Goal: Submit feedback/report problem

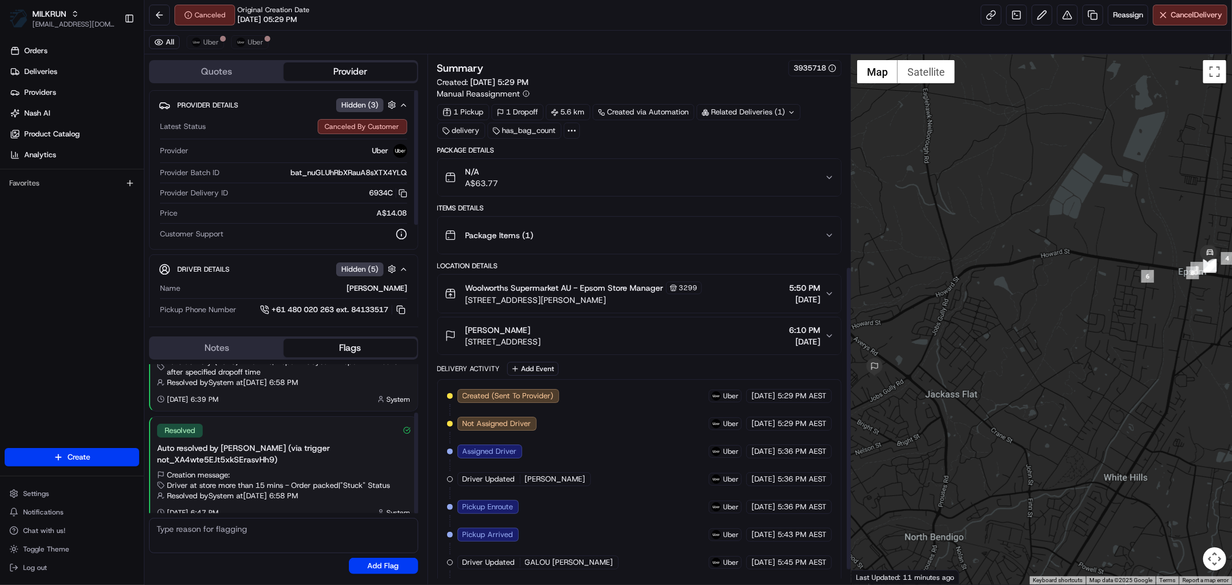
scroll to position [392, 0]
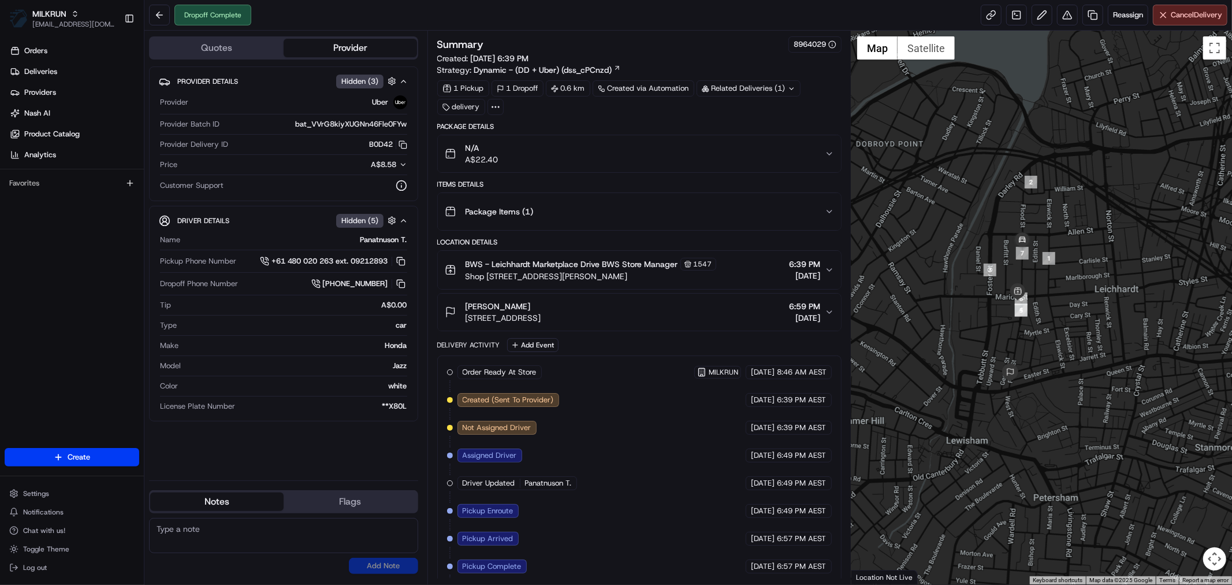
click at [637, 336] on div "Package Details N/A A$22.40 Items Details Package Items ( 1 ) Location Details …" at bounding box center [639, 394] width 404 height 544
click at [1059, 15] on button at bounding box center [1067, 15] width 21 height 21
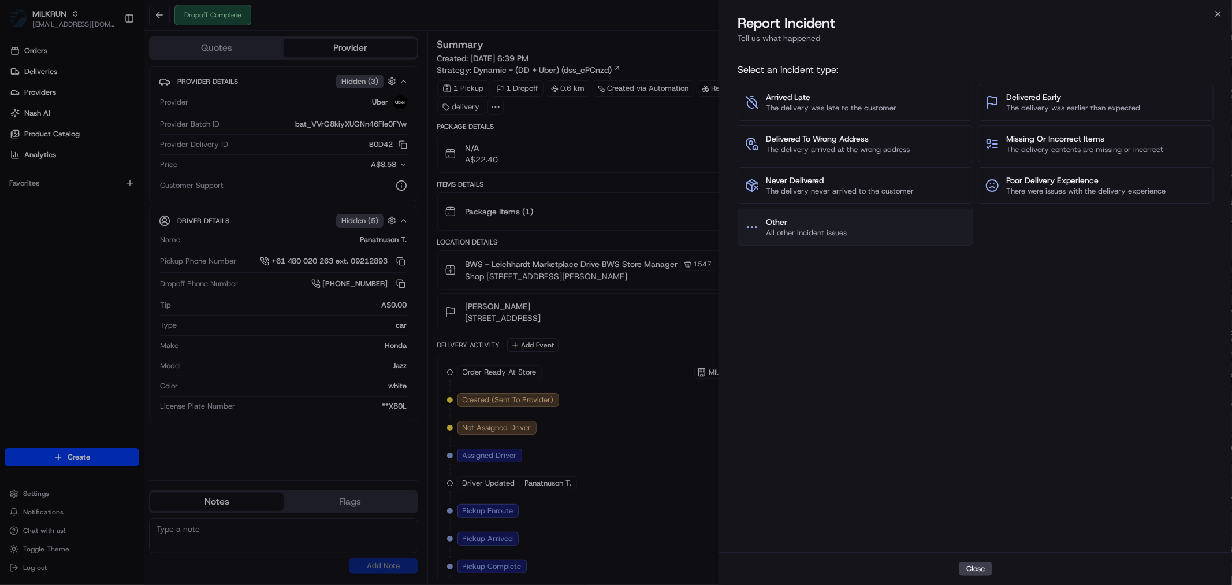
click at [818, 220] on span "Other" at bounding box center [806, 222] width 81 height 12
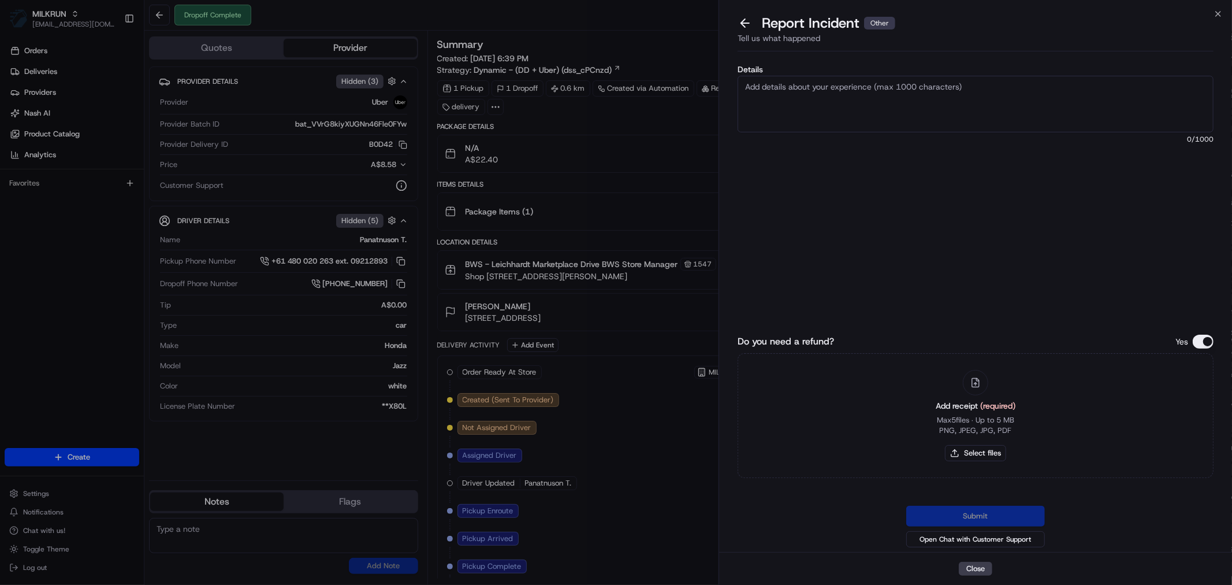
click at [821, 102] on textarea "Details" at bounding box center [976, 104] width 476 height 57
type textarea "Driver was supposed to be returning the order, can we find out what has happene…"
click at [956, 457] on button "Select files" at bounding box center [975, 453] width 61 height 16
type input "C:\fakepath\Alister.pdf"
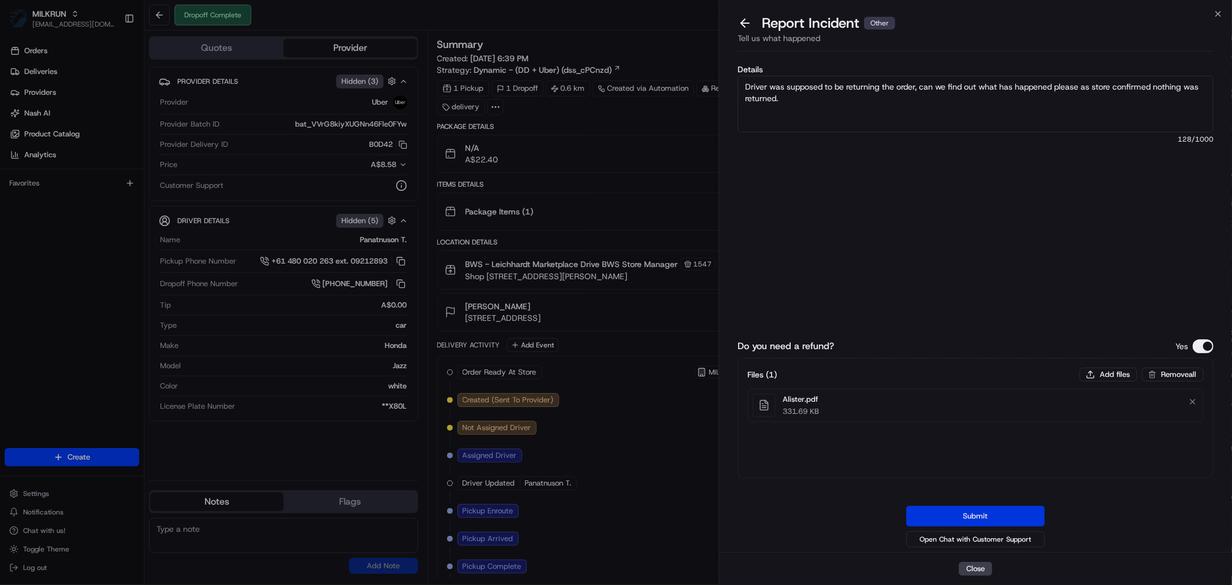
click at [955, 518] on button "Submit" at bounding box center [975, 515] width 139 height 21
